Goal: Use online tool/utility: Utilize a website feature to perform a specific function

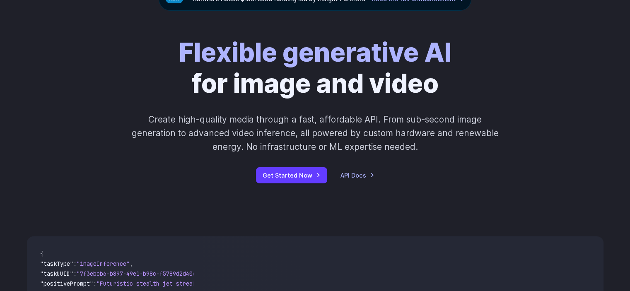
scroll to position [83, 0]
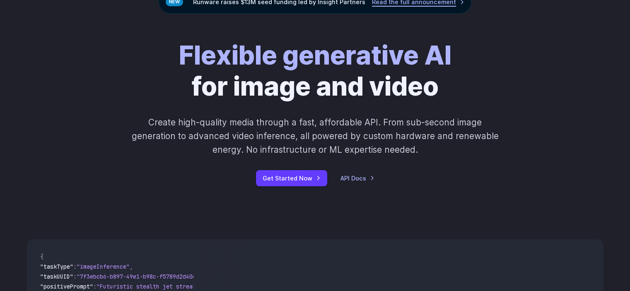
click at [408, 1] on link "Read the full announcement" at bounding box center [418, 2] width 92 height 10
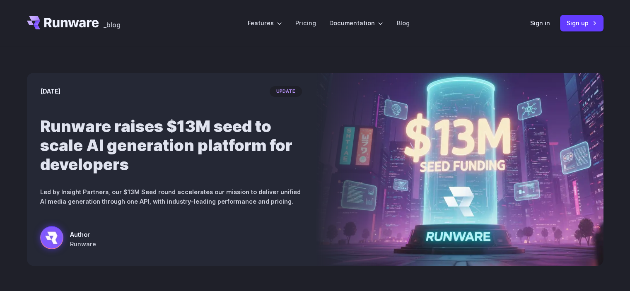
click at [269, 134] on h1 "Runware raises $13M seed to scale AI generation platform for developers" at bounding box center [171, 145] width 262 height 57
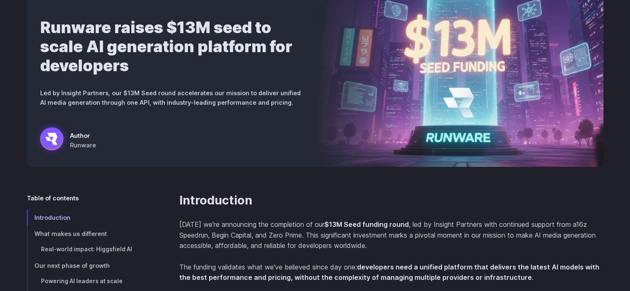
scroll to position [124, 0]
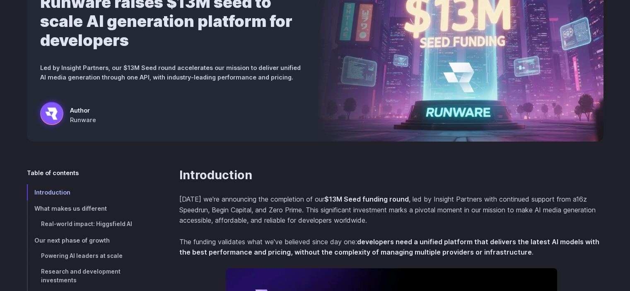
click at [308, 130] on div "September 9, 2025 update Runware raises $13M seed to scale AI generation platfo…" at bounding box center [171, 45] width 288 height 193
drag, startPoint x: 308, startPoint y: 130, endPoint x: 178, endPoint y: 121, distance: 130.1
click at [178, 121] on div "Author Runware" at bounding box center [171, 115] width 262 height 27
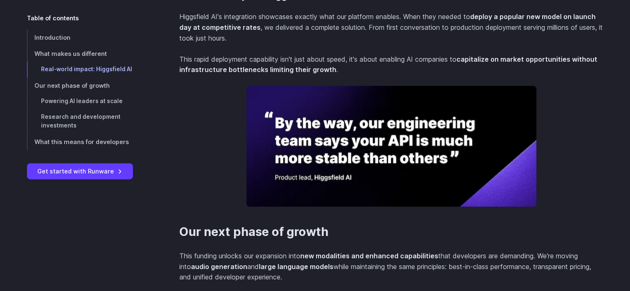
scroll to position [1036, 0]
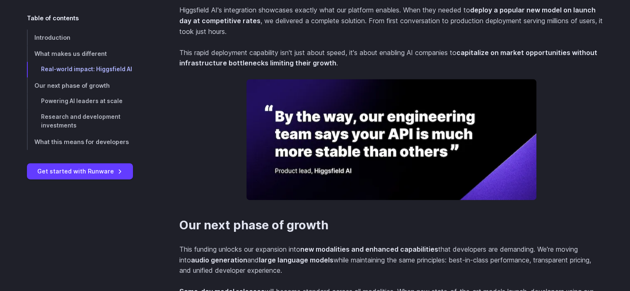
drag, startPoint x: 560, startPoint y: 124, endPoint x: 128, endPoint y: 224, distance: 444.1
click at [124, 223] on div "Introduction Today we're announcing the completion of our $13M Seed funding rou…" at bounding box center [315, 224] width 577 height 1935
click at [574, 233] on h2 "Our next phase of growth" at bounding box center [391, 225] width 424 height 15
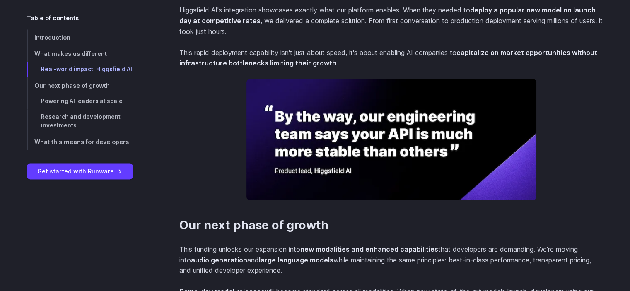
click at [574, 233] on h2 "Our next phase of growth" at bounding box center [391, 225] width 424 height 15
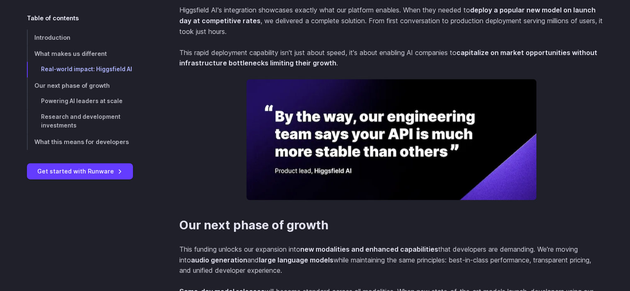
click at [574, 233] on h2 "Our next phase of growth" at bounding box center [391, 225] width 424 height 15
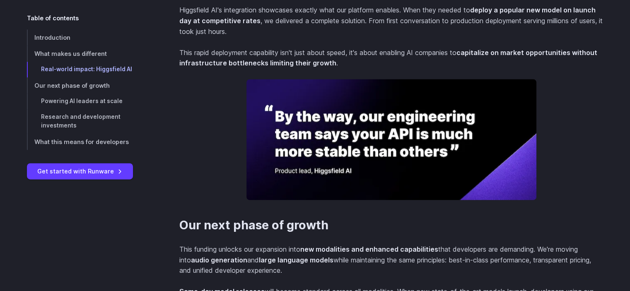
click at [574, 233] on h2 "Our next phase of growth" at bounding box center [391, 225] width 424 height 15
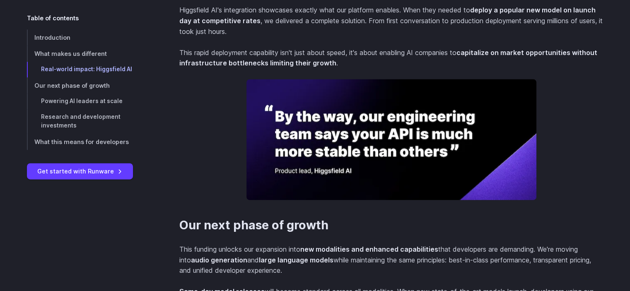
click at [574, 233] on h2 "Our next phase of growth" at bounding box center [391, 225] width 424 height 15
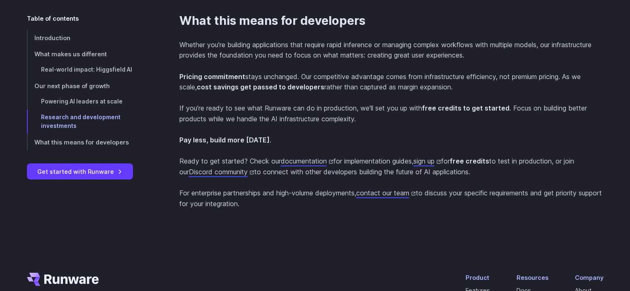
scroll to position [2030, 0]
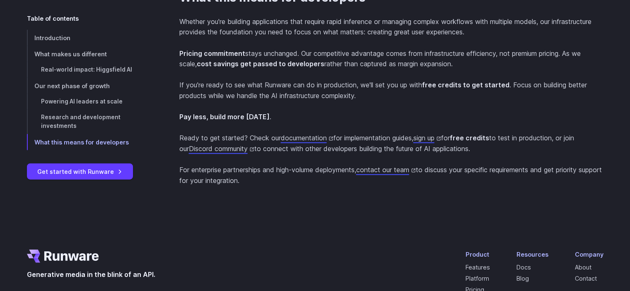
click at [483, 101] on p "If you're ready to see what Runware can do in production, we'll set you up with…" at bounding box center [391, 90] width 424 height 21
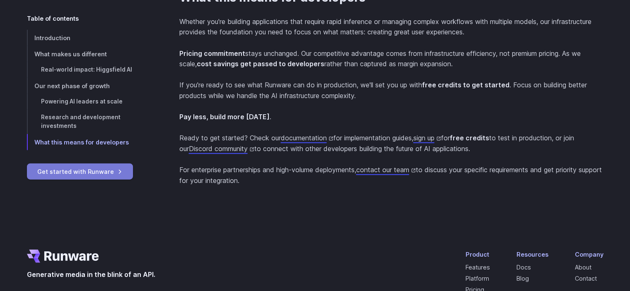
drag, startPoint x: 483, startPoint y: 128, endPoint x: 27, endPoint y: 164, distance: 457.2
click at [27, 164] on link "Get started with Runware" at bounding box center [80, 171] width 106 height 16
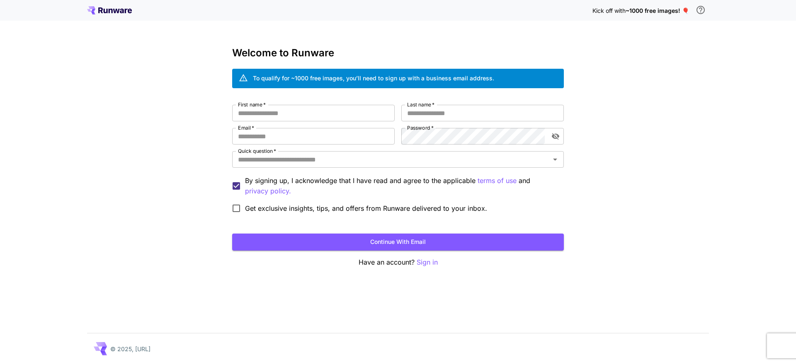
click at [704, 121] on div "Kick off with ~1000 free images! 🎈 Welcome to Runware To qualify for ~1000 free…" at bounding box center [398, 182] width 796 height 364
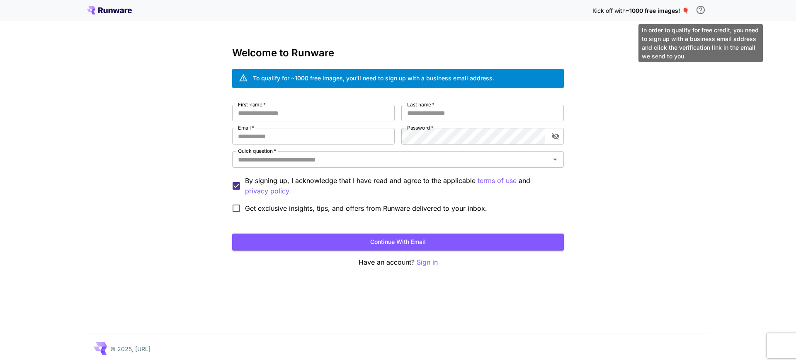
drag, startPoint x: 707, startPoint y: 12, endPoint x: 715, endPoint y: 11, distance: 8.8
click at [718, 11] on div "Kick off with ~1000 free images! 🎈" at bounding box center [398, 10] width 796 height 21
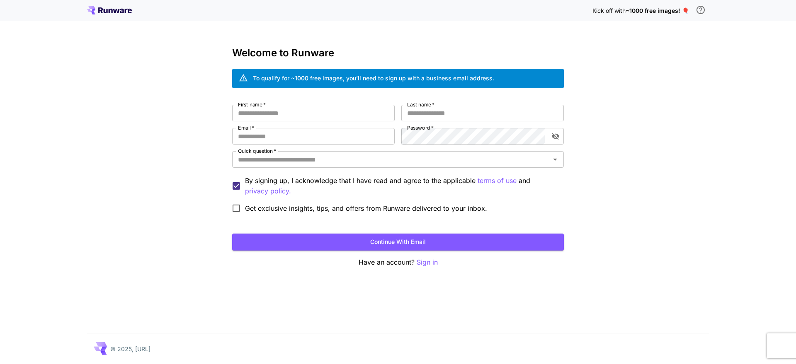
click at [112, 9] on icon at bounding box center [109, 10] width 45 height 8
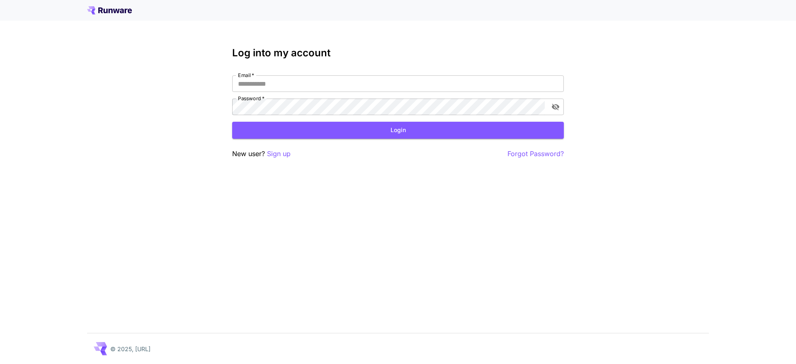
type input "**********"
click at [342, 133] on button "Login" at bounding box center [398, 130] width 332 height 17
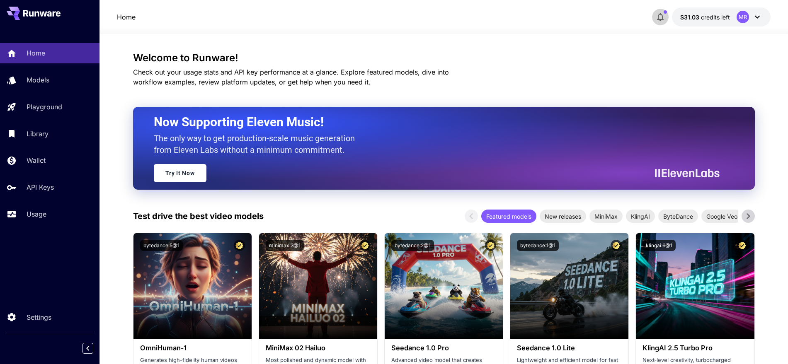
click at [663, 19] on icon "button" at bounding box center [660, 17] width 10 height 10
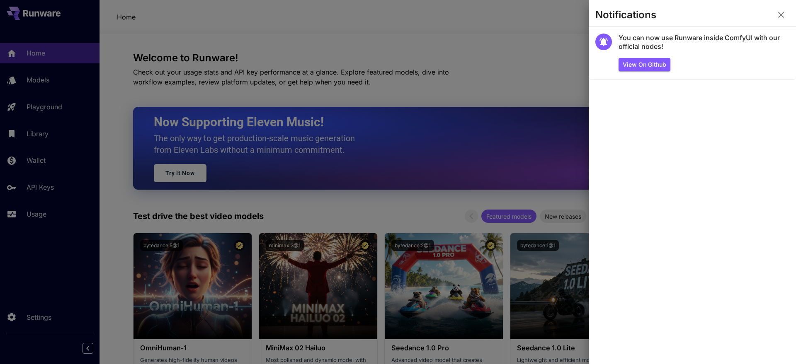
click at [512, 52] on div at bounding box center [398, 182] width 796 height 364
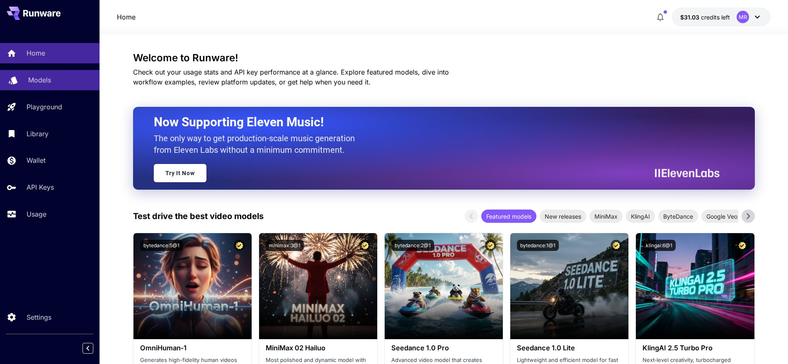
click at [27, 89] on link "Models" at bounding box center [49, 80] width 99 height 20
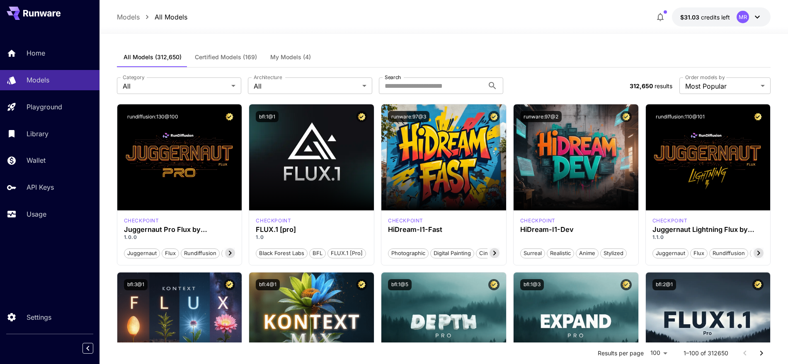
click at [76, 259] on div "Home Models Playground Library Wallet API Keys Usage Settings" at bounding box center [49, 182] width 99 height 364
drag, startPoint x: 76, startPoint y: 259, endPoint x: 4, endPoint y: 240, distance: 74.5
click at [4, 240] on div "Home Models Playground Library Wallet API Keys Usage" at bounding box center [49, 134] width 99 height 214
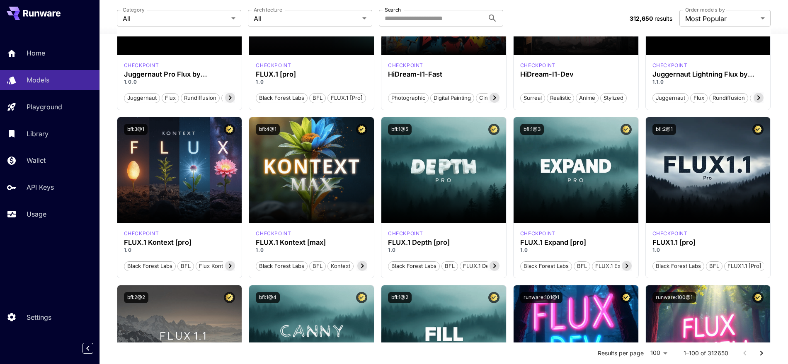
click at [0, 252] on div "Home Models Playground Library Wallet API Keys Usage Settings" at bounding box center [49, 182] width 99 height 364
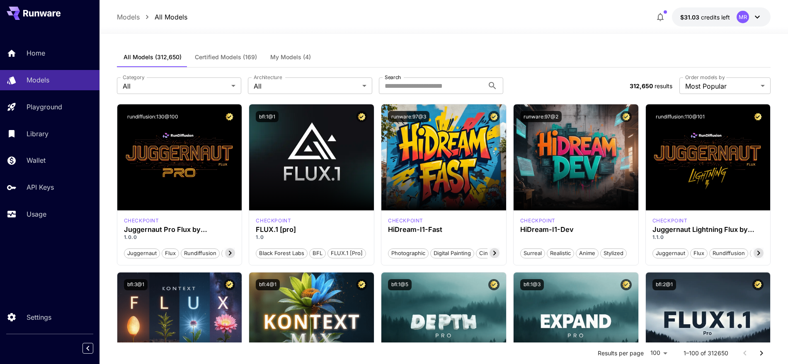
drag, startPoint x: 330, startPoint y: 31, endPoint x: 296, endPoint y: 49, distance: 38.9
click at [286, 25] on div at bounding box center [443, 29] width 688 height 10
click at [242, 52] on button "Certified Models (169)" at bounding box center [225, 57] width 75 height 20
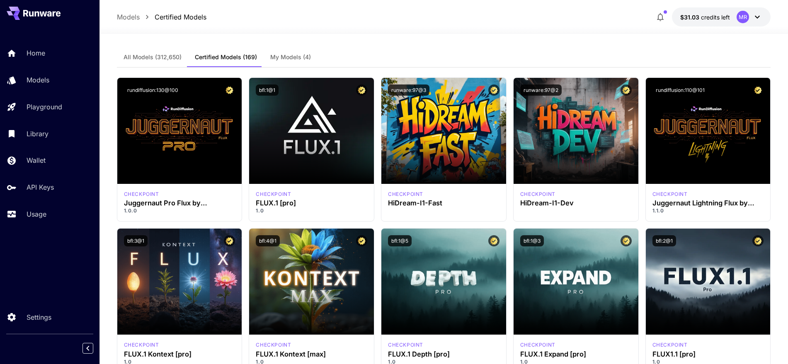
click at [380, 30] on div at bounding box center [443, 29] width 688 height 10
click at [272, 23] on div "Models Certified Models $31.03 credits left MR" at bounding box center [444, 16] width 654 height 19
drag, startPoint x: 272, startPoint y: 23, endPoint x: 220, endPoint y: 22, distance: 51.8
click at [220, 22] on div "Models Certified Models $31.03 credits left MR" at bounding box center [444, 16] width 654 height 19
click at [287, 58] on span "My Models (4)" at bounding box center [290, 56] width 41 height 7
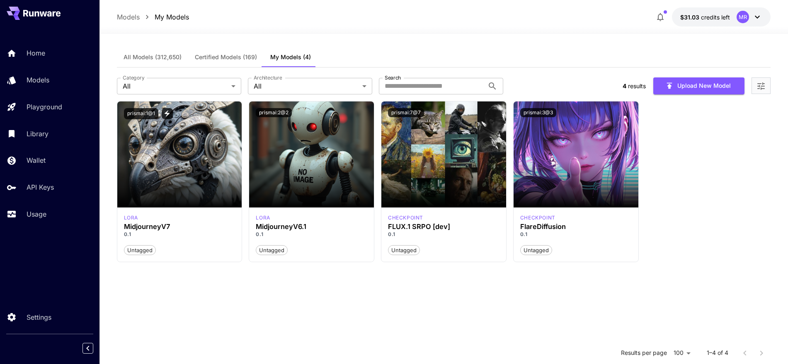
click at [212, 56] on span "Certified Models (169)" at bounding box center [226, 56] width 62 height 7
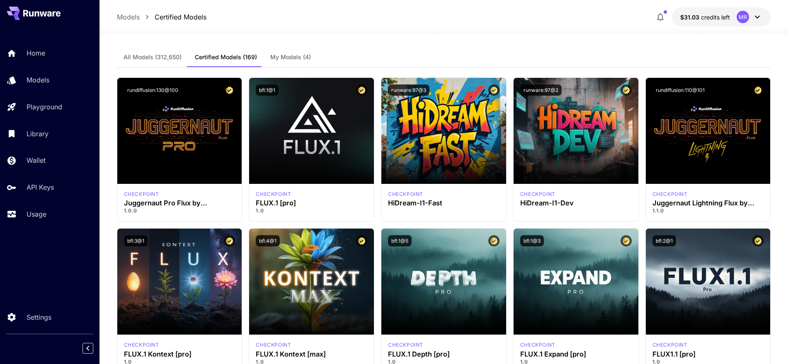
click at [142, 55] on span "All Models (312,650)" at bounding box center [152, 56] width 58 height 7
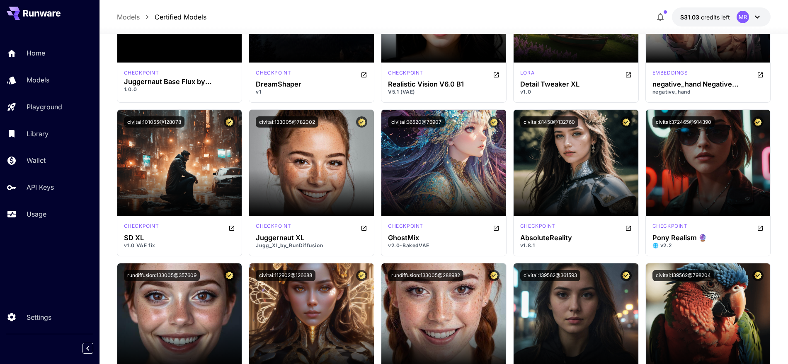
scroll to position [932, 0]
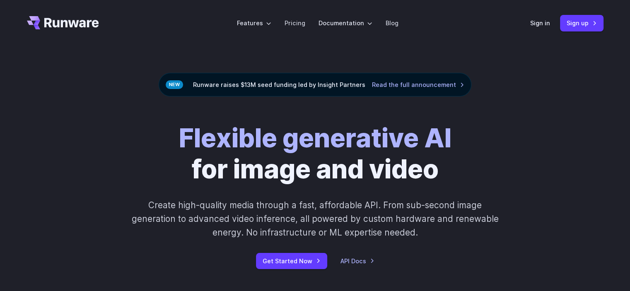
click at [542, 29] on div "Sign in Sign up" at bounding box center [566, 23] width 73 height 16
click at [539, 25] on link "Sign in" at bounding box center [540, 23] width 20 height 10
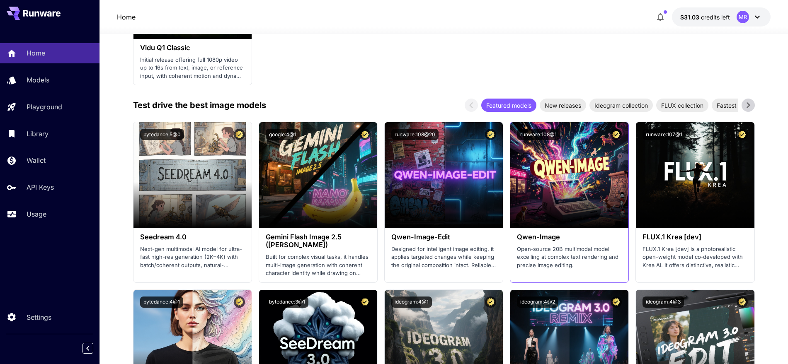
scroll to position [932, 0]
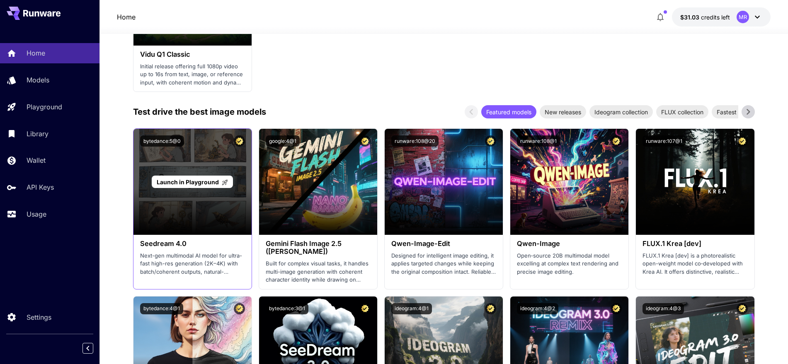
click at [203, 184] on span "Launch in Playground" at bounding box center [188, 182] width 62 height 7
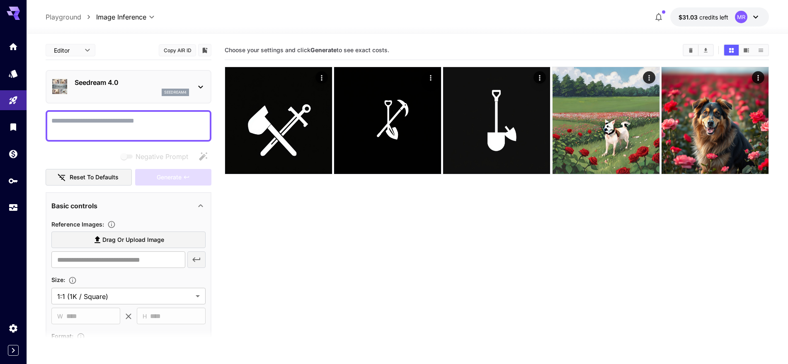
click at [172, 121] on textarea "Negative Prompt" at bounding box center [128, 126] width 154 height 20
paste textarea "**********"
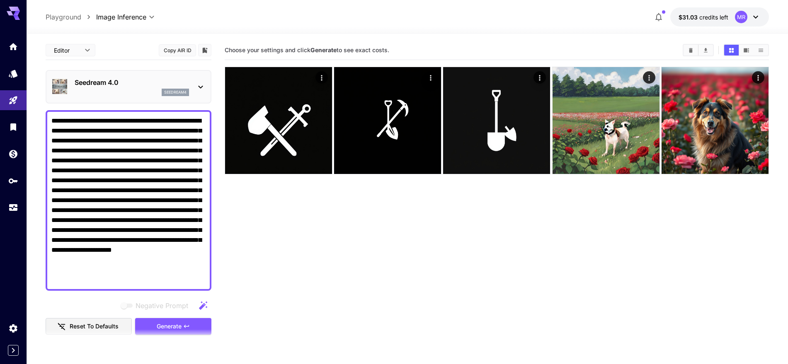
type textarea "**********"
drag, startPoint x: 642, startPoint y: 269, endPoint x: 257, endPoint y: 240, distance: 386.4
click at [367, 267] on section "Choose your settings and click Generate to see exact costs." at bounding box center [497, 223] width 544 height 364
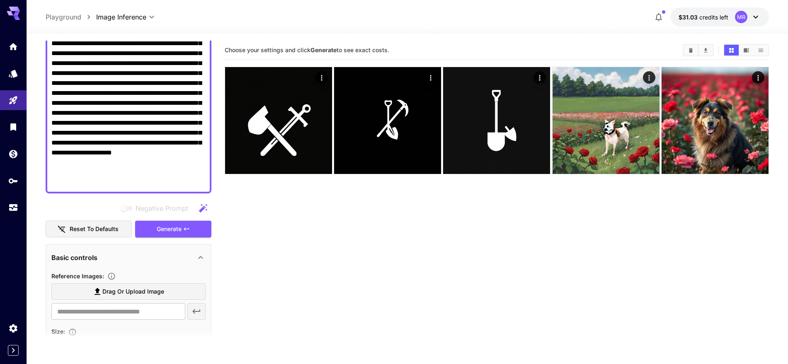
scroll to position [269, 0]
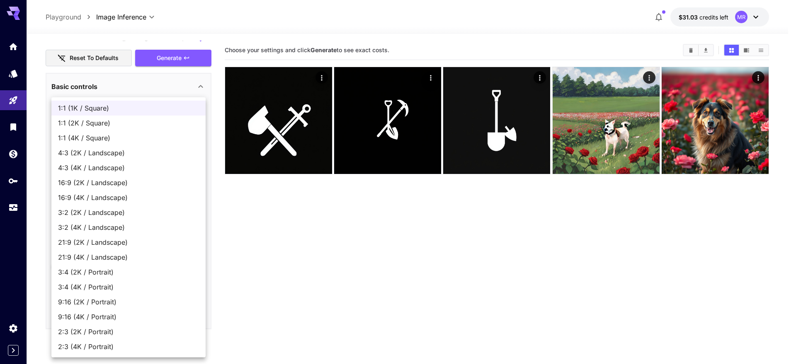
click at [117, 180] on body "**********" at bounding box center [398, 215] width 796 height 430
click at [102, 112] on span "1:1 (1K / Square)" at bounding box center [128, 108] width 141 height 10
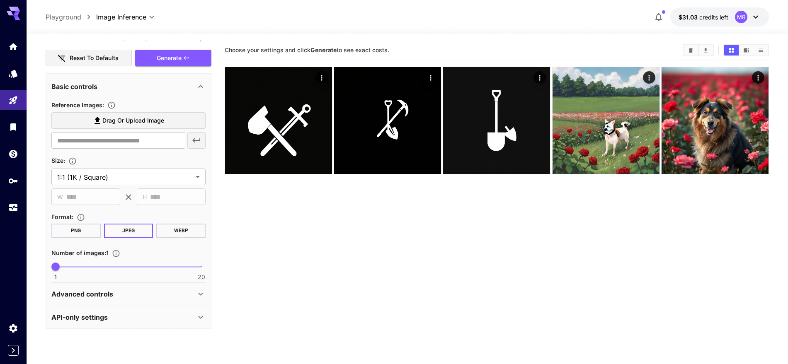
click at [748, 244] on section "Choose your settings and click Generate to see exact costs." at bounding box center [497, 223] width 544 height 364
drag, startPoint x: 748, startPoint y: 244, endPoint x: 2, endPoint y: 211, distance: 747.4
click at [0, 209] on link at bounding box center [13, 208] width 27 height 20
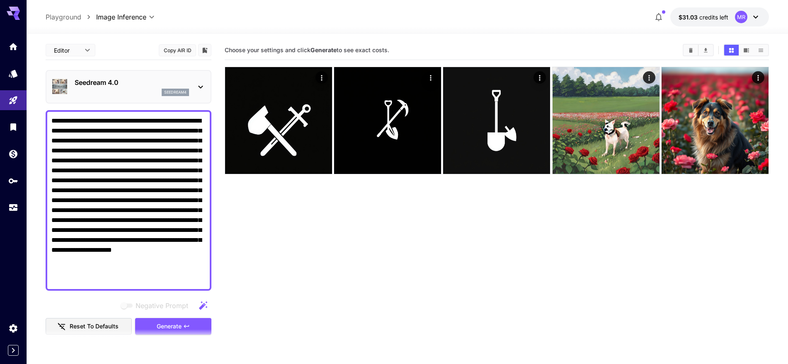
click at [106, 144] on textarea "**********" at bounding box center [128, 200] width 154 height 169
click at [293, 236] on section "Choose your settings and click Generate to see exact costs." at bounding box center [497, 223] width 544 height 364
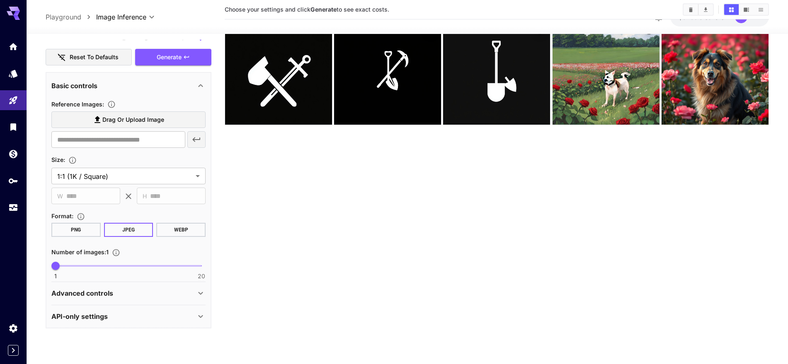
scroll to position [52, 0]
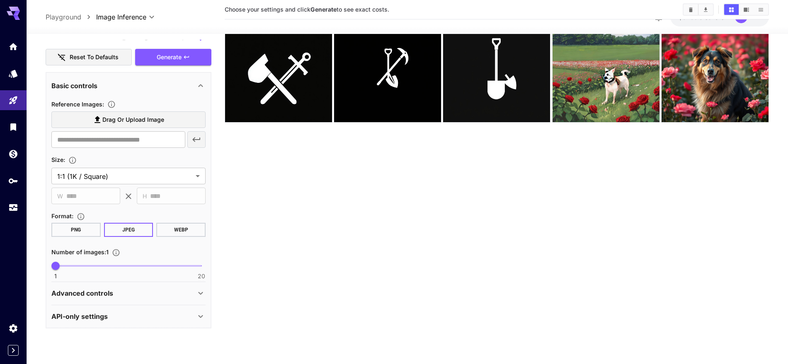
drag, startPoint x: 106, startPoint y: 287, endPoint x: 110, endPoint y: 273, distance: 14.1
click at [107, 287] on div "Advanced controls" at bounding box center [128, 293] width 154 height 20
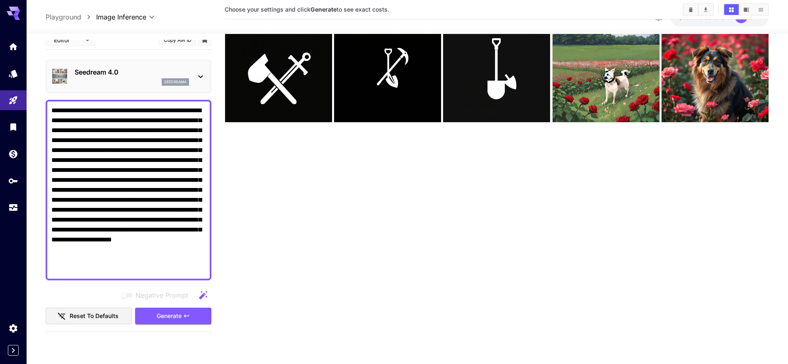
scroll to position [3, 0]
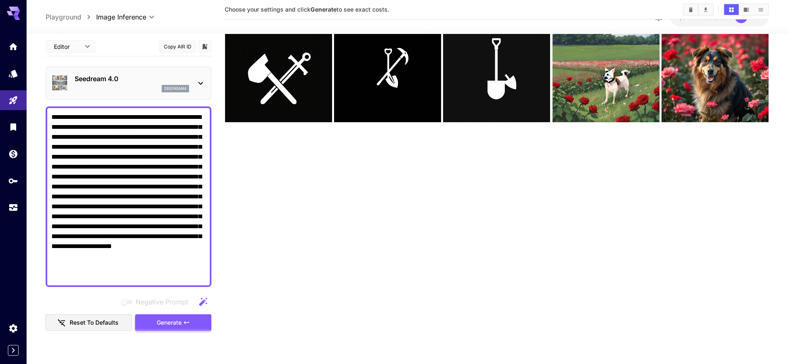
click at [175, 318] on span "Generate" at bounding box center [169, 323] width 25 height 10
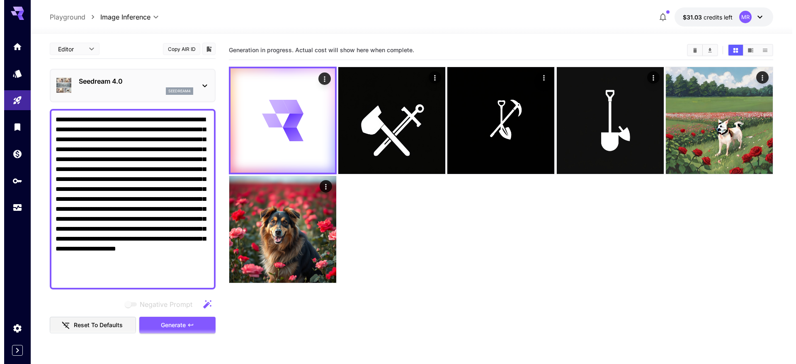
scroll to position [0, 0]
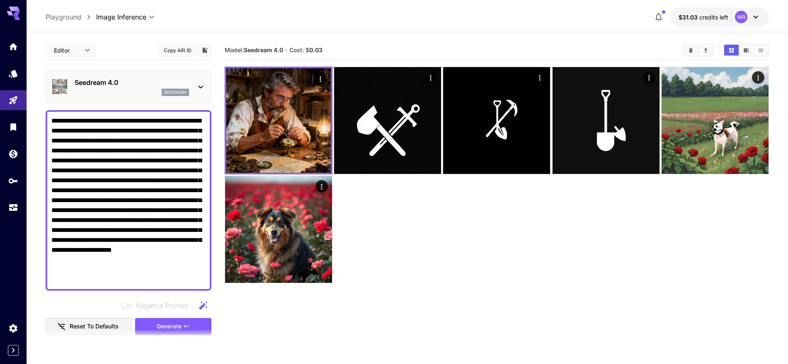
drag, startPoint x: 713, startPoint y: 235, endPoint x: 402, endPoint y: 194, distance: 313.0
click at [433, 244] on div at bounding box center [497, 175] width 544 height 217
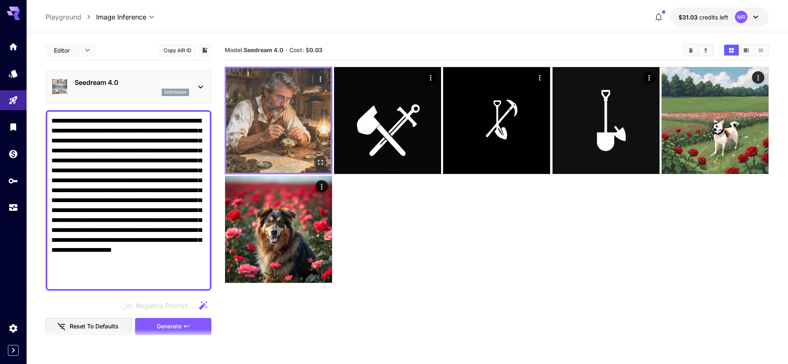
click at [284, 123] on img at bounding box center [278, 120] width 104 height 104
click at [316, 163] on button "Open in fullscreen" at bounding box center [320, 162] width 12 height 12
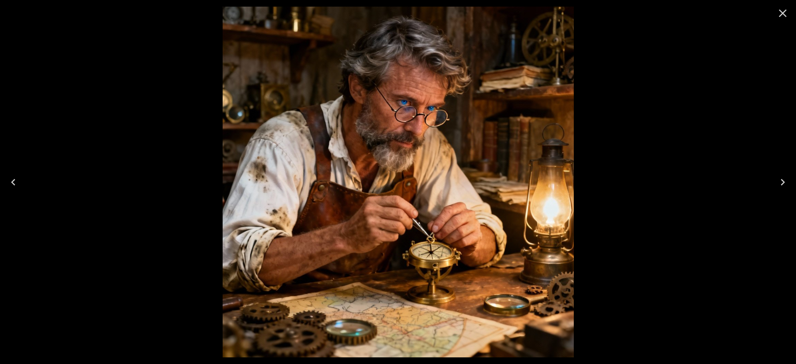
click at [782, 11] on icon "Close" at bounding box center [782, 13] width 13 height 13
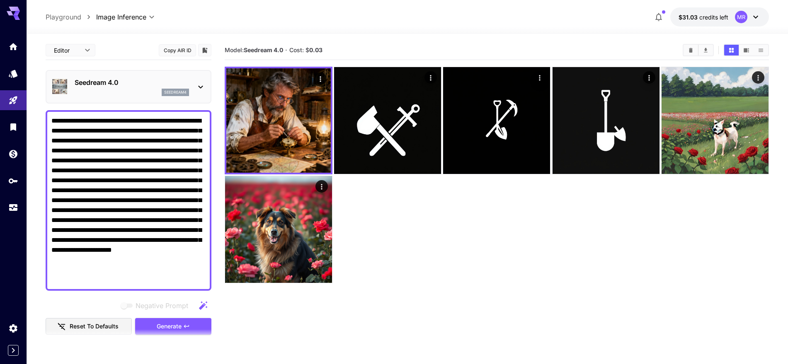
click at [96, 165] on textarea "**********" at bounding box center [128, 200] width 154 height 169
click at [60, 160] on textarea "**********" at bounding box center [128, 200] width 154 height 169
click at [67, 164] on textarea "**********" at bounding box center [128, 200] width 154 height 169
click at [100, 176] on textarea "**********" at bounding box center [128, 200] width 154 height 169
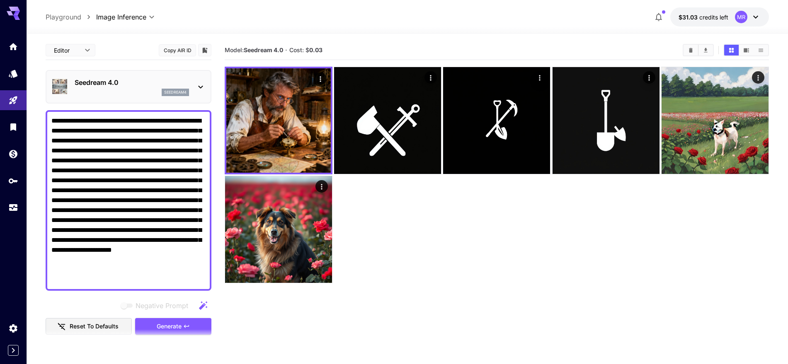
click at [100, 176] on textarea "**********" at bounding box center [128, 200] width 154 height 169
click at [144, 89] on div "seedream4" at bounding box center [132, 92] width 114 height 7
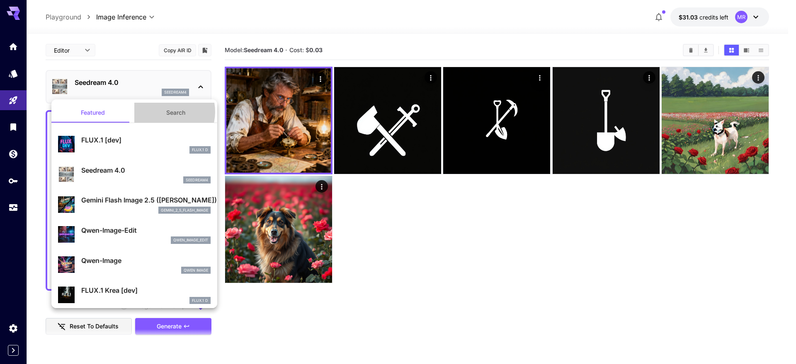
drag, startPoint x: 169, startPoint y: 111, endPoint x: 161, endPoint y: 113, distance: 8.8
click at [161, 113] on button "Search" at bounding box center [175, 113] width 83 height 20
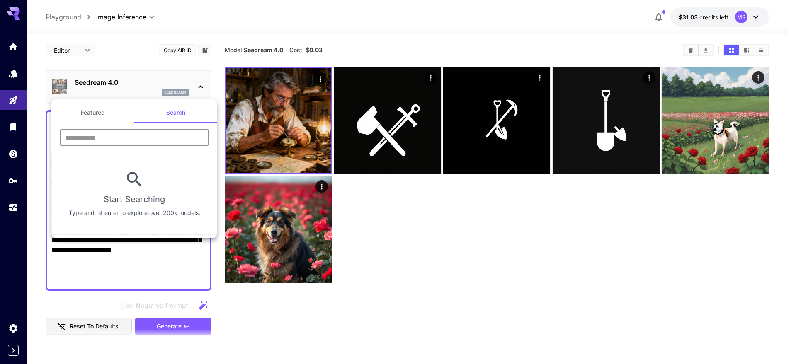
click at [143, 136] on input "text" at bounding box center [134, 137] width 149 height 17
type input "****"
click at [124, 125] on section "**** ​ Start Searching Type and hit enter to explore over 200k models." at bounding box center [134, 179] width 166 height 112
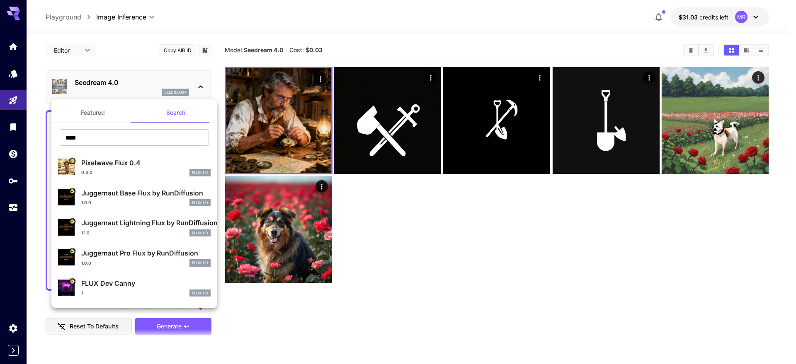
click at [143, 166] on p "Pixelwave Flux 0.4" at bounding box center [145, 163] width 129 height 10
type input "**********"
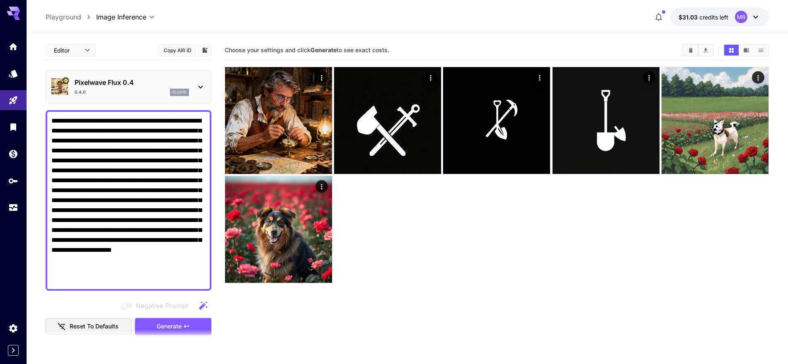
click at [163, 327] on span "Generate" at bounding box center [169, 327] width 25 height 10
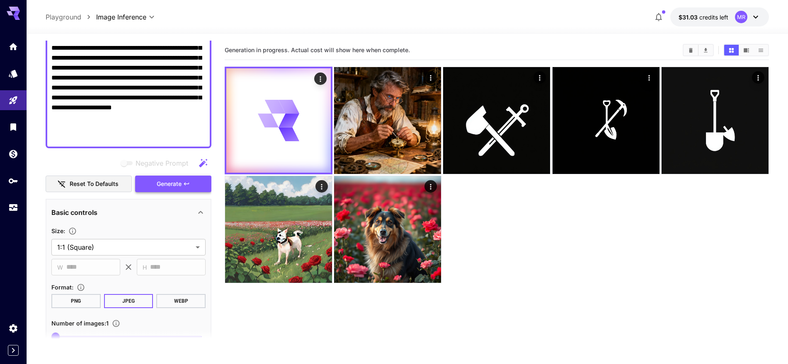
scroll to position [155, 0]
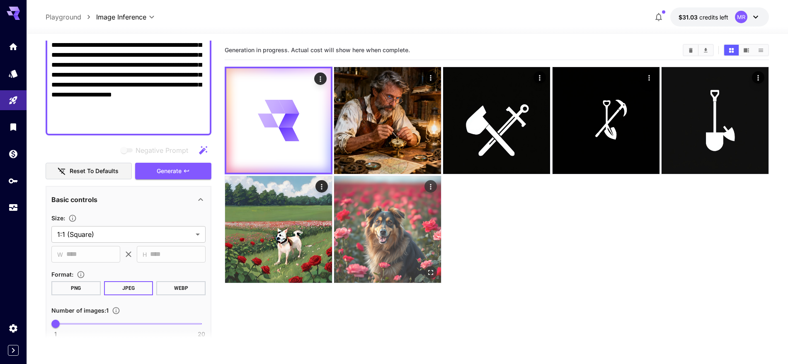
drag, startPoint x: 633, startPoint y: 238, endPoint x: 422, endPoint y: 280, distance: 215.0
click at [422, 303] on section "Generation in progress. Actual cost will show here when complete." at bounding box center [497, 223] width 544 height 364
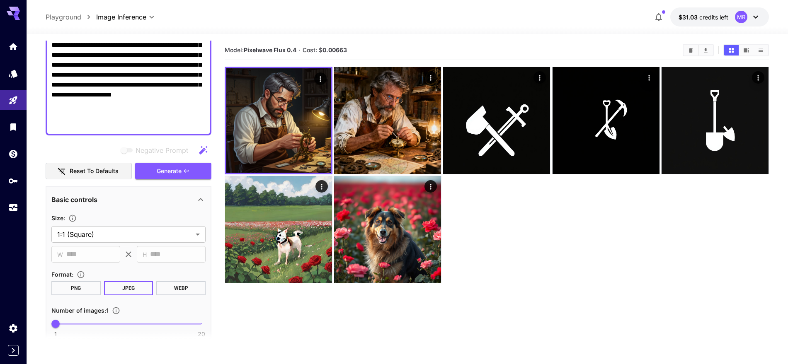
click at [188, 70] on textarea "**********" at bounding box center [128, 45] width 154 height 169
paste textarea
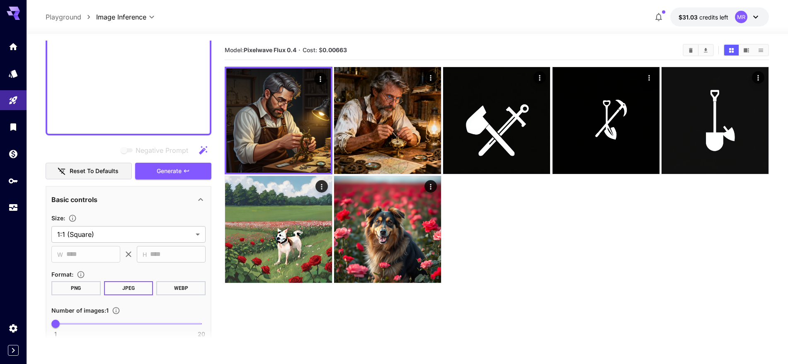
scroll to position [76, 0]
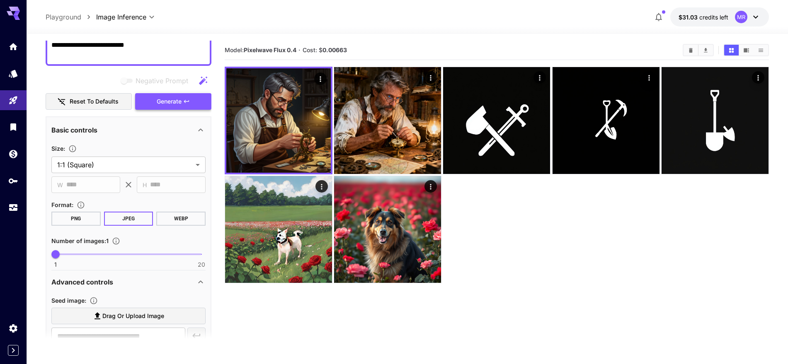
click at [184, 105] on button "Generate" at bounding box center [173, 101] width 76 height 17
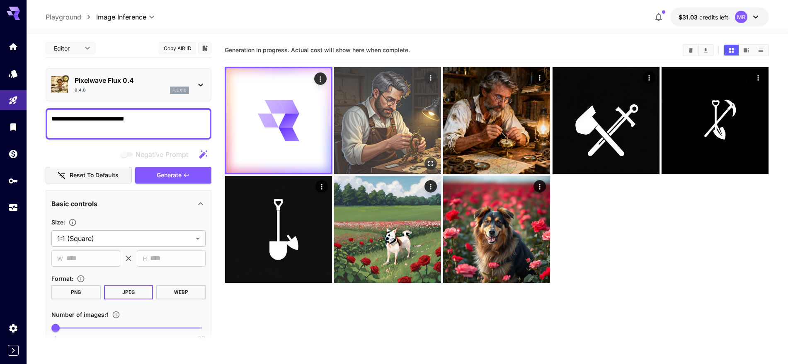
scroll to position [0, 0]
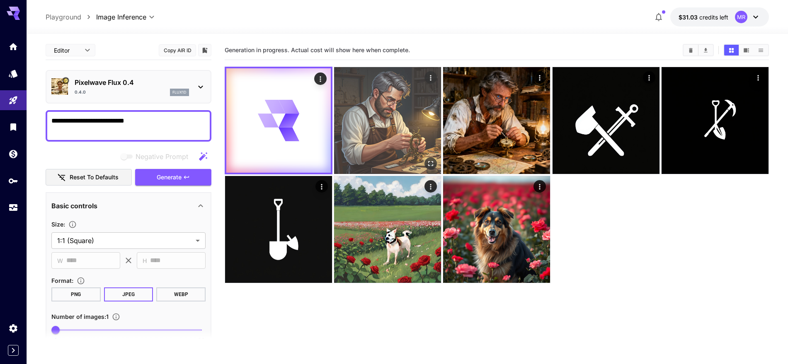
click at [424, 150] on img at bounding box center [387, 120] width 107 height 107
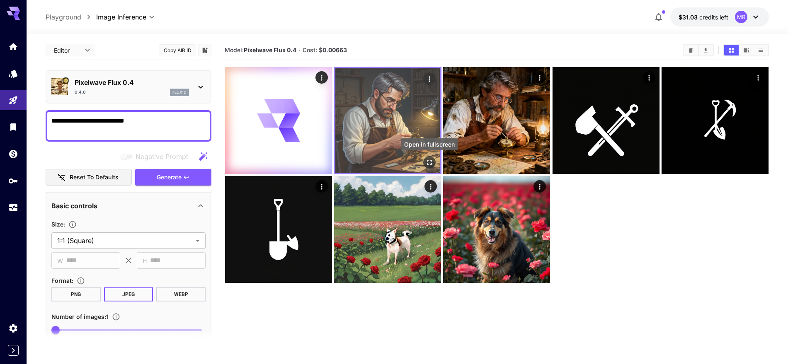
click at [432, 162] on icon "Open in fullscreen" at bounding box center [429, 162] width 8 height 8
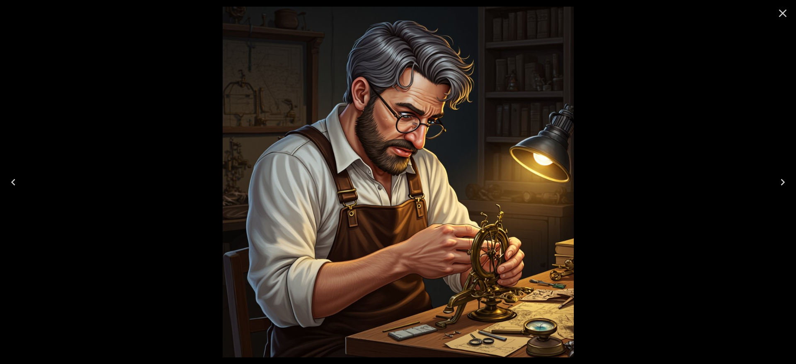
click at [785, 11] on icon "Close" at bounding box center [783, 14] width 8 height 8
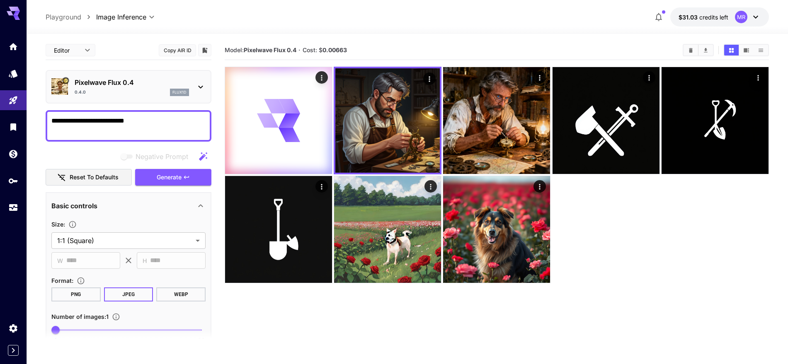
click at [755, 270] on div at bounding box center [497, 175] width 544 height 217
drag, startPoint x: 755, startPoint y: 270, endPoint x: 0, endPoint y: 301, distance: 755.2
click at [0, 301] on div at bounding box center [13, 182] width 27 height 364
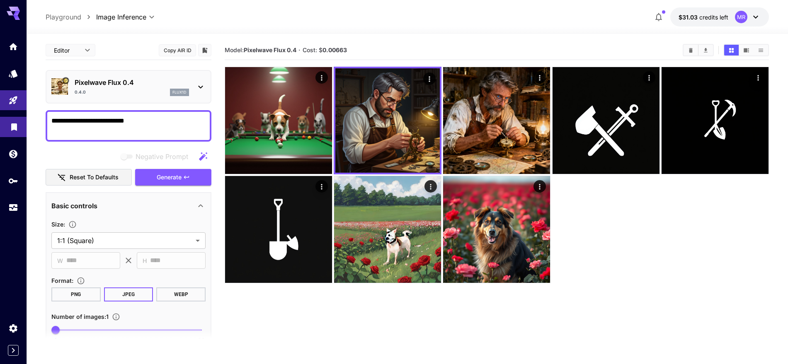
drag, startPoint x: 154, startPoint y: 123, endPoint x: 24, endPoint y: 117, distance: 129.4
click at [24, 117] on div "**********" at bounding box center [394, 215] width 788 height 430
paste textarea "**********"
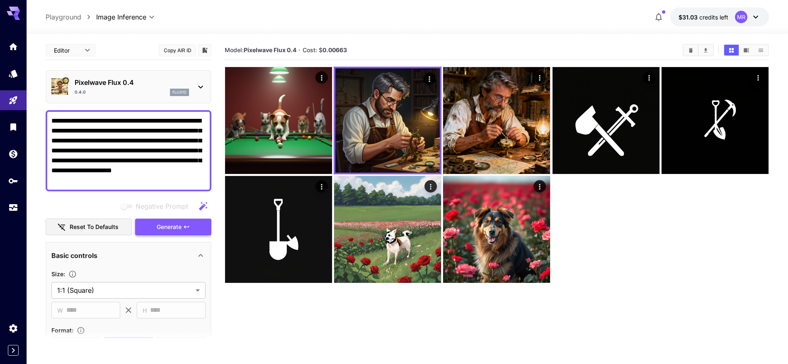
type textarea "**********"
click at [173, 232] on button "Generate" at bounding box center [173, 227] width 76 height 17
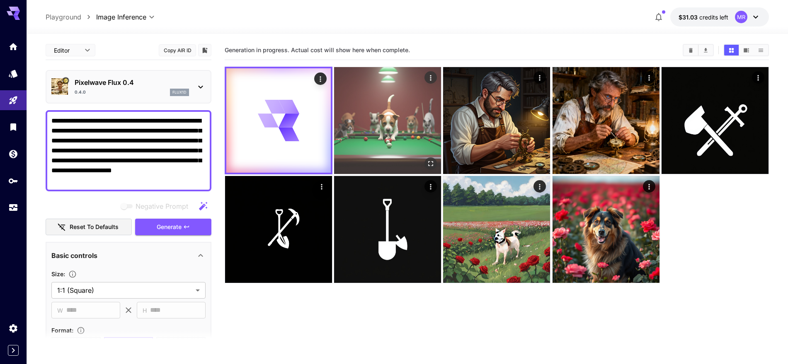
click at [410, 156] on img at bounding box center [387, 120] width 107 height 107
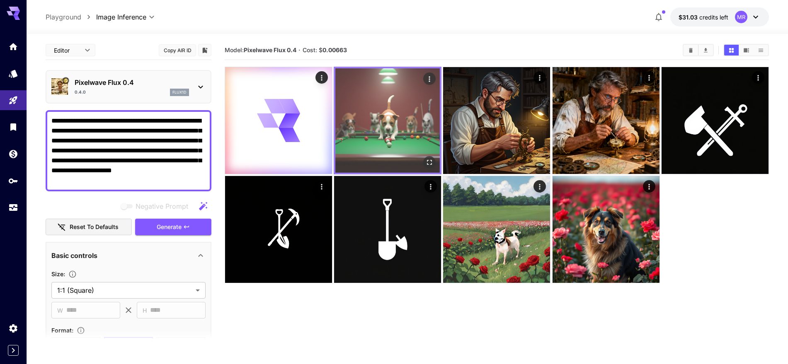
click at [431, 165] on icon "Open in fullscreen" at bounding box center [429, 162] width 8 height 8
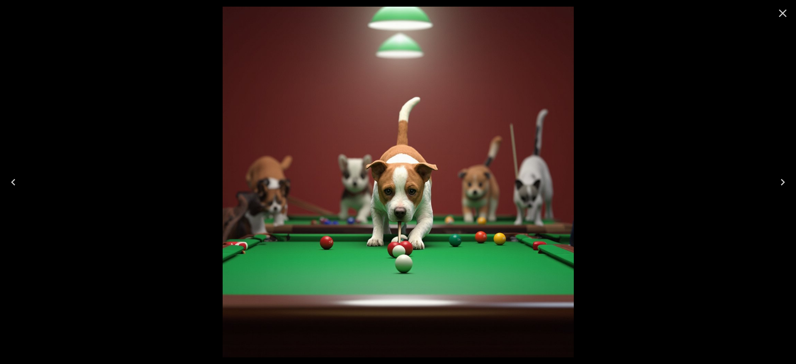
drag, startPoint x: 754, startPoint y: 263, endPoint x: 102, endPoint y: 287, distance: 652.7
click at [3, 314] on div at bounding box center [398, 182] width 796 height 364
drag, startPoint x: 793, startPoint y: 1, endPoint x: 780, endPoint y: 14, distance: 18.2
click at [787, 2] on div at bounding box center [782, 13] width 27 height 27
click at [780, 14] on icon "Close" at bounding box center [782, 13] width 13 height 13
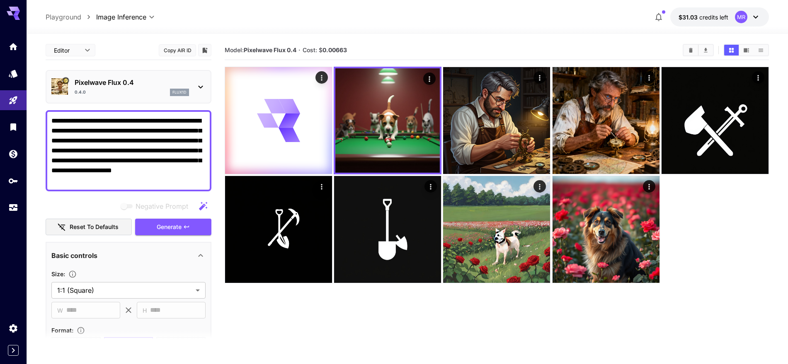
click at [729, 283] on section "Model: Pixelwave Flux 0.4 · Cost: $ 0.00663" at bounding box center [497, 223] width 544 height 364
drag, startPoint x: 729, startPoint y: 283, endPoint x: 360, endPoint y: 307, distance: 370.0
click at [346, 312] on section "Model: Pixelwave Flux 0.4 · Cost: $ 0.00663" at bounding box center [497, 223] width 544 height 364
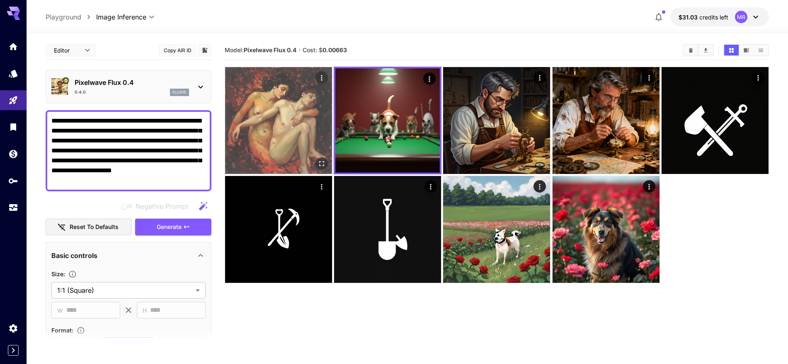
click at [279, 119] on img at bounding box center [278, 120] width 107 height 107
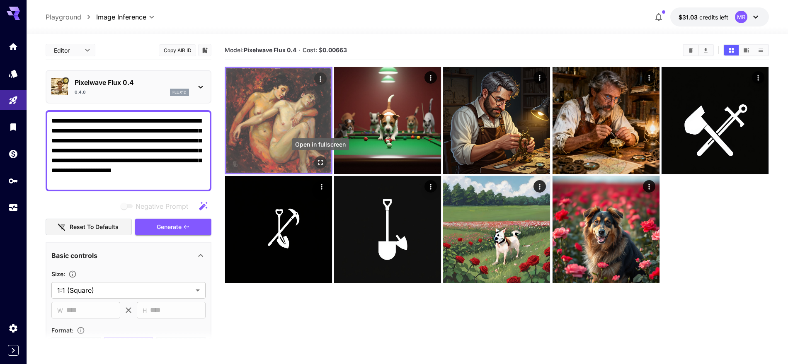
click at [321, 164] on icon "Open in fullscreen" at bounding box center [320, 162] width 8 height 8
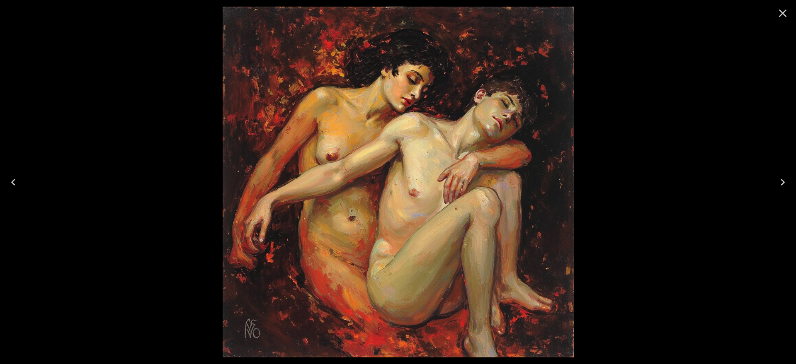
click at [780, 11] on icon "Close" at bounding box center [783, 14] width 8 height 8
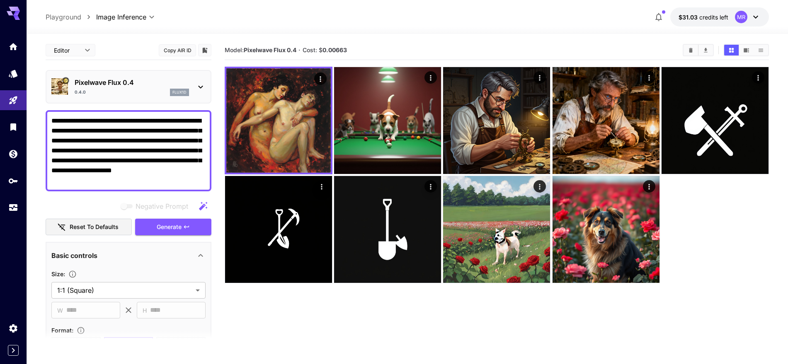
click at [707, 340] on section "Model: Pixelwave Flux 0.4 · Cost: $ 0.00663" at bounding box center [497, 223] width 544 height 364
drag, startPoint x: 707, startPoint y: 340, endPoint x: 318, endPoint y: 335, distance: 388.7
click at [318, 335] on section "Model: Pixelwave Flux 0.4 · Cost: $ 0.00663" at bounding box center [497, 223] width 544 height 364
click at [557, 307] on section "Model: Pixelwave Flux 0.4 · Cost: $ 0.00663" at bounding box center [497, 223] width 544 height 364
drag, startPoint x: 557, startPoint y: 307, endPoint x: 353, endPoint y: 292, distance: 204.0
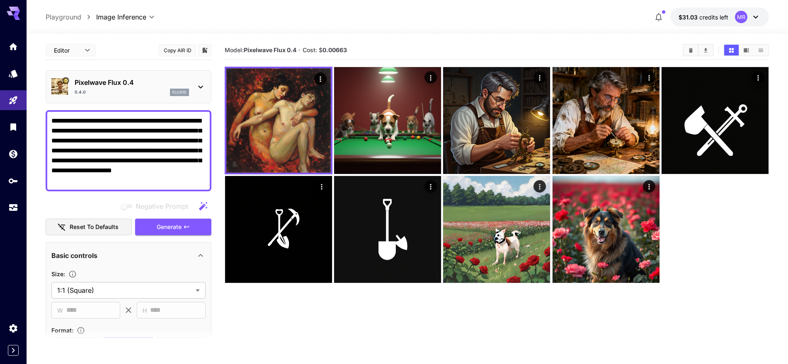
click at [317, 299] on section "Model: Pixelwave Flux 0.4 · Cost: $ 0.00663" at bounding box center [497, 223] width 544 height 364
click at [745, 303] on section "Model: Pixelwave Flux 0.4 · Cost: $ 0.00663" at bounding box center [497, 223] width 544 height 364
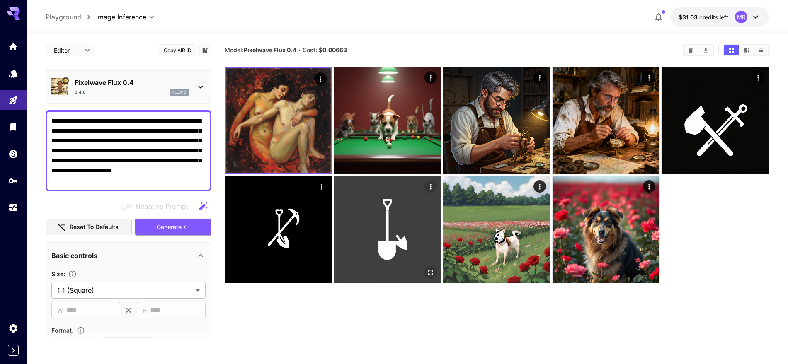
drag, startPoint x: 745, startPoint y: 303, endPoint x: 353, endPoint y: 263, distance: 393.6
click at [311, 326] on section "Model: Pixelwave Flux 0.4 · Cost: $ 0.00663" at bounding box center [497, 223] width 544 height 364
